Goal: Transaction & Acquisition: Purchase product/service

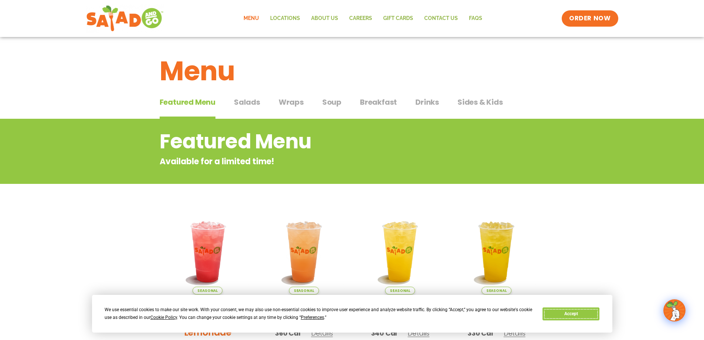
click at [581, 313] on button "Accept" at bounding box center [571, 313] width 57 height 13
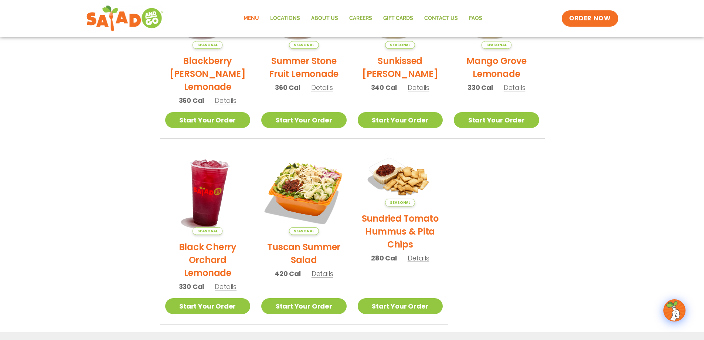
scroll to position [208, 0]
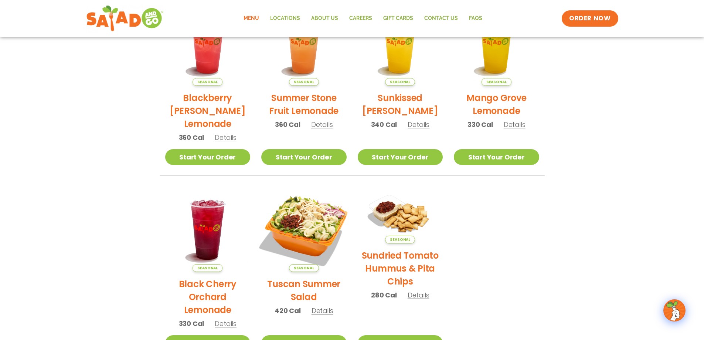
click at [309, 235] on img at bounding box center [304, 229] width 100 height 100
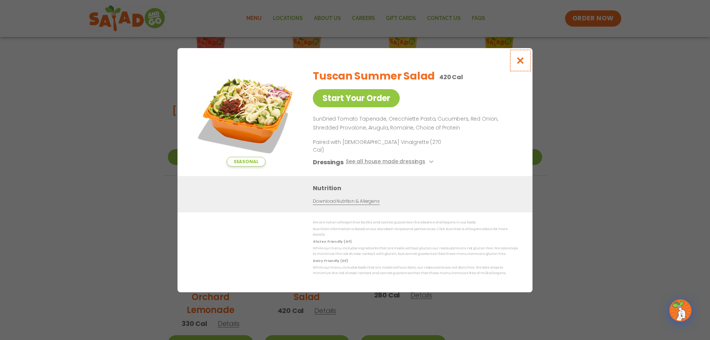
click at [520, 64] on icon "Close modal" at bounding box center [520, 61] width 9 height 8
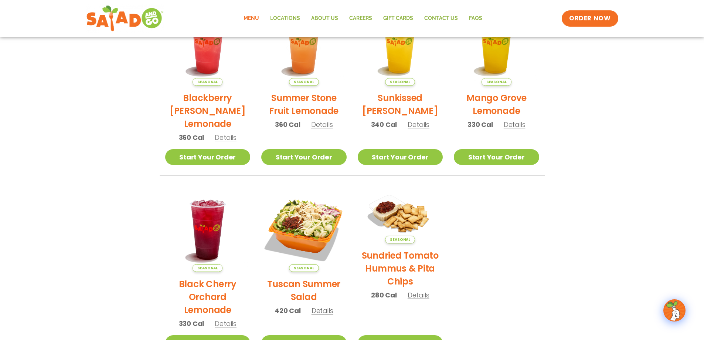
click at [256, 17] on link "Menu" at bounding box center [251, 18] width 27 height 17
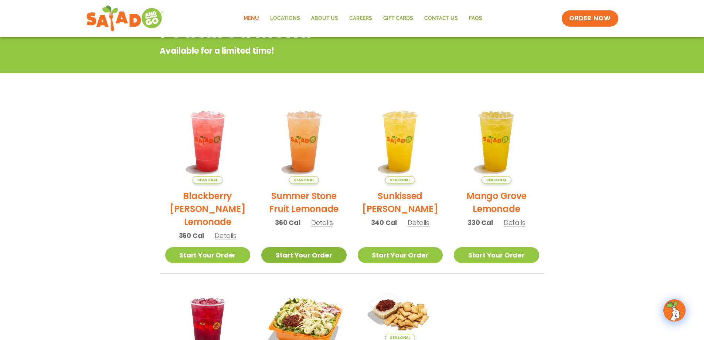
scroll to position [111, 0]
click at [579, 27] on link "ORDER NOW" at bounding box center [590, 19] width 62 height 18
